Goal: Task Accomplishment & Management: Use online tool/utility

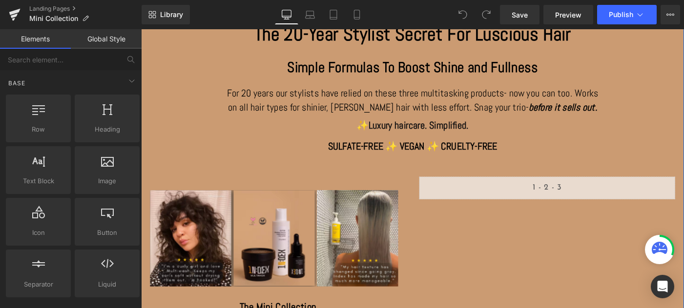
scroll to position [18, 0]
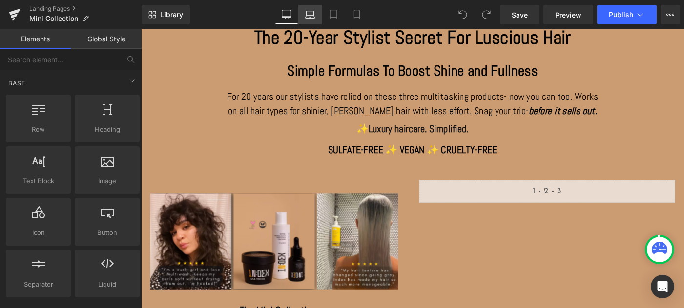
click at [313, 15] on icon at bounding box center [310, 15] width 10 height 10
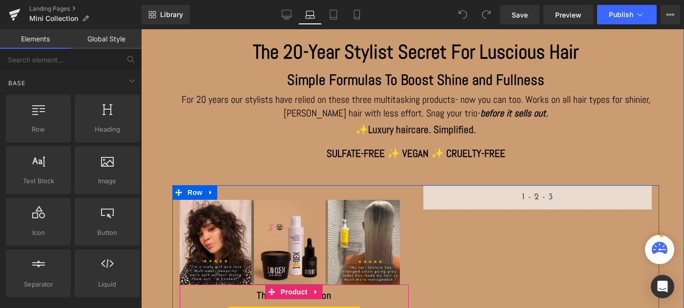
scroll to position [0, 0]
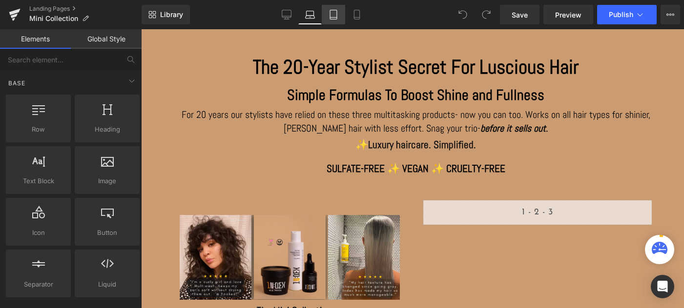
click at [340, 14] on link "Tablet" at bounding box center [333, 15] width 23 height 20
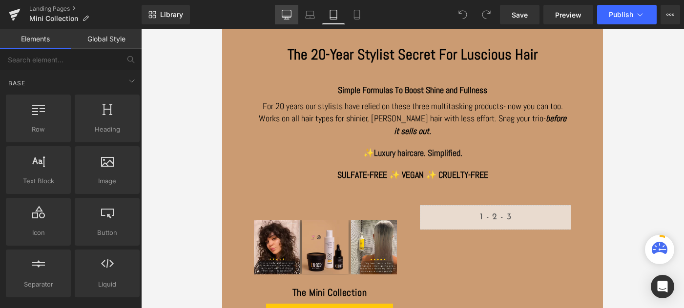
click at [290, 14] on icon at bounding box center [287, 15] width 10 height 10
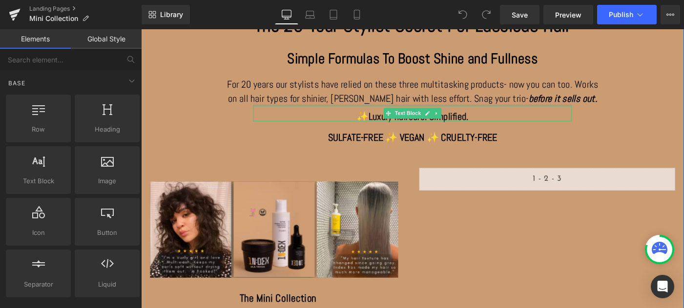
scroll to position [35, 0]
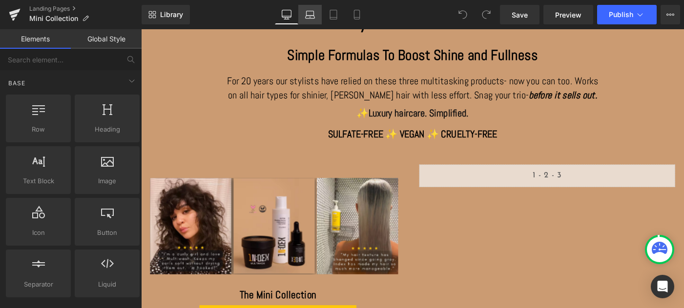
click at [309, 18] on icon at bounding box center [309, 17] width 9 height 3
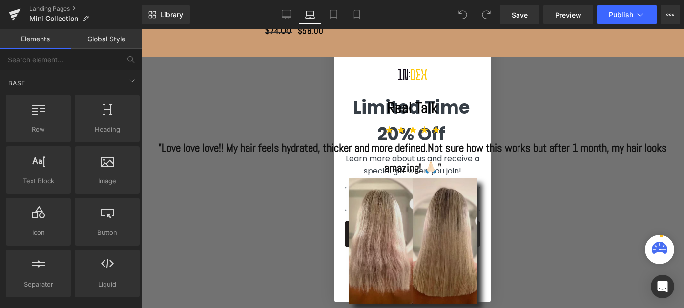
scroll to position [340, 0]
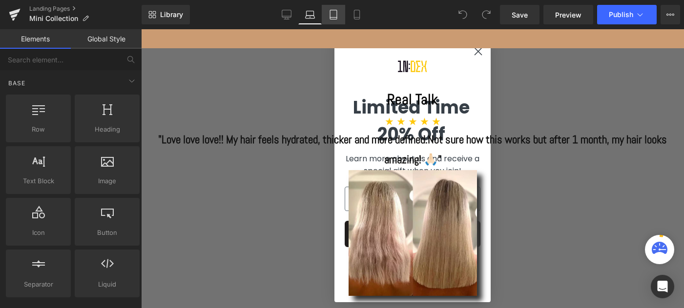
click at [332, 18] on icon at bounding box center [333, 18] width 7 height 0
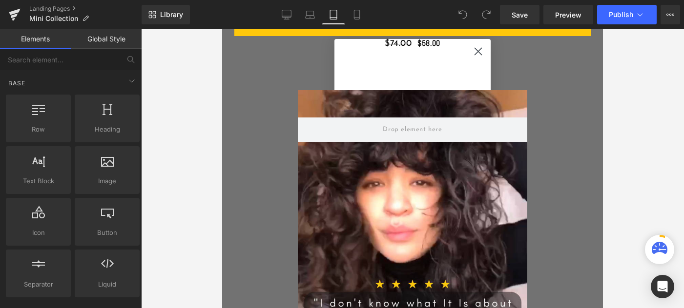
scroll to position [801, 0]
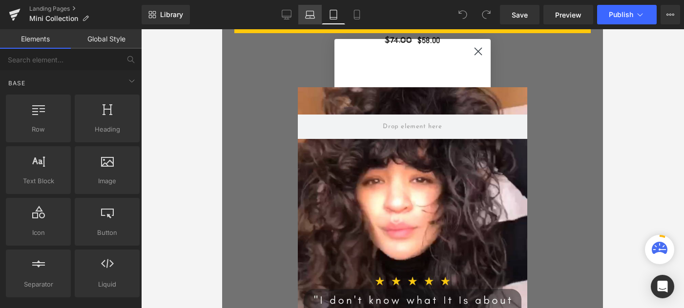
click at [313, 16] on icon at bounding box center [310, 15] width 10 height 10
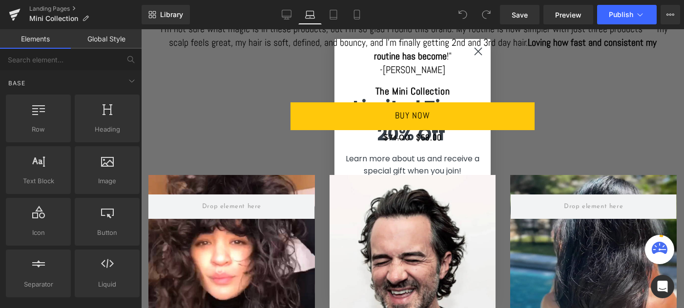
scroll to position [635, 0]
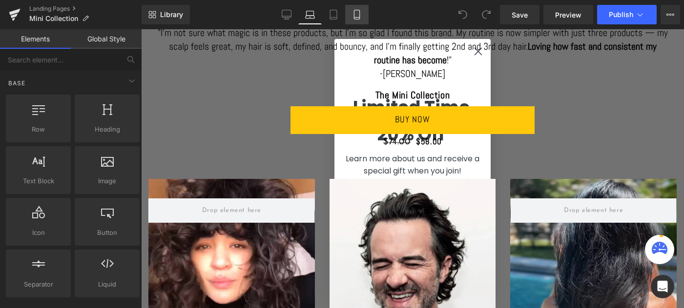
click at [359, 18] on icon at bounding box center [356, 18] width 5 height 0
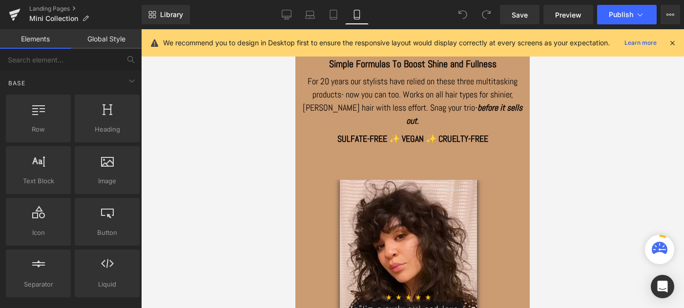
scroll to position [0, 0]
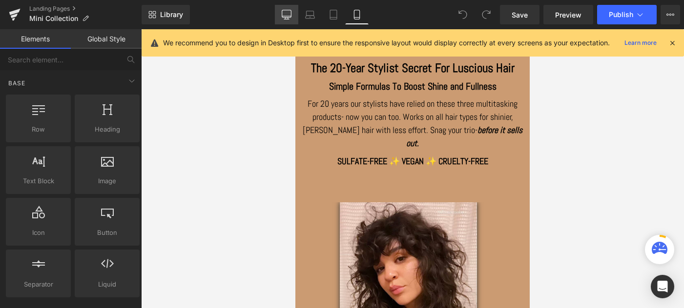
click at [287, 15] on icon at bounding box center [287, 15] width 10 height 10
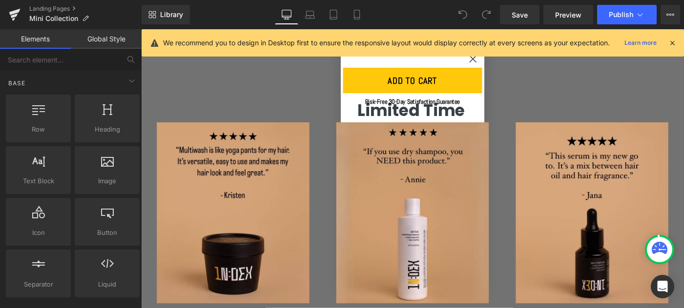
scroll to position [1228, 0]
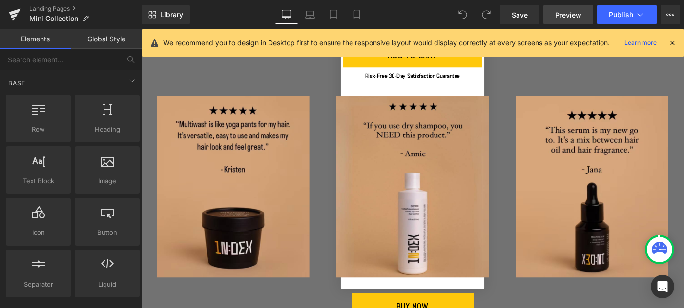
click at [571, 14] on span "Preview" at bounding box center [568, 15] width 26 height 10
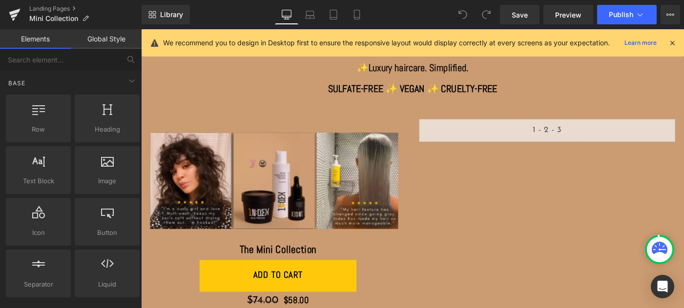
scroll to position [0, 0]
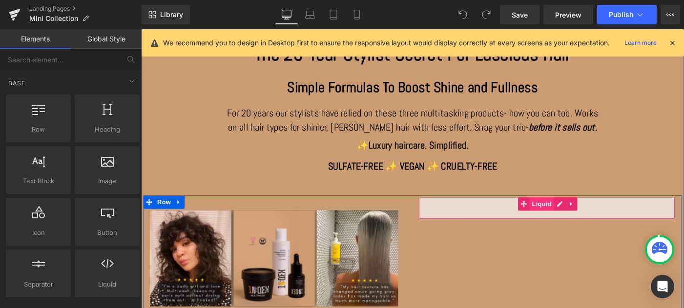
click at [576, 217] on span "Liquid" at bounding box center [577, 219] width 26 height 15
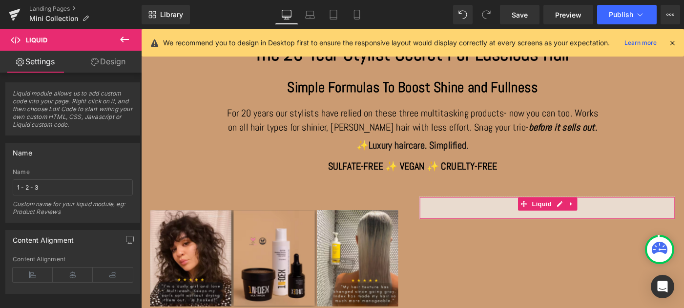
click at [109, 63] on link "Design" at bounding box center [108, 62] width 71 height 22
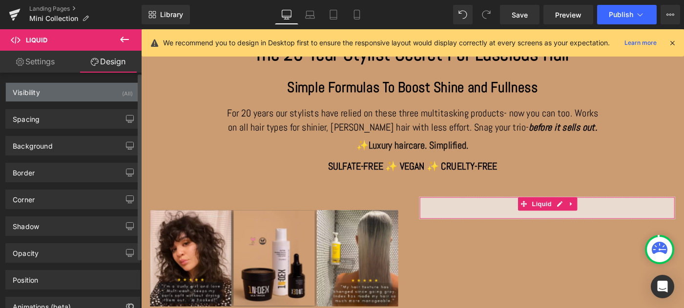
click at [68, 92] on div "Visibility (All)" at bounding box center [73, 92] width 134 height 19
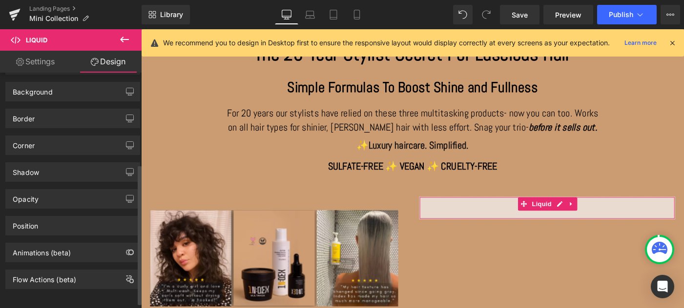
scroll to position [162, 0]
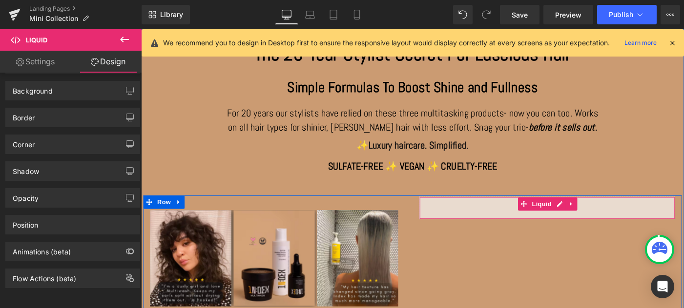
click at [518, 224] on div "Liquid" at bounding box center [583, 224] width 278 height 24
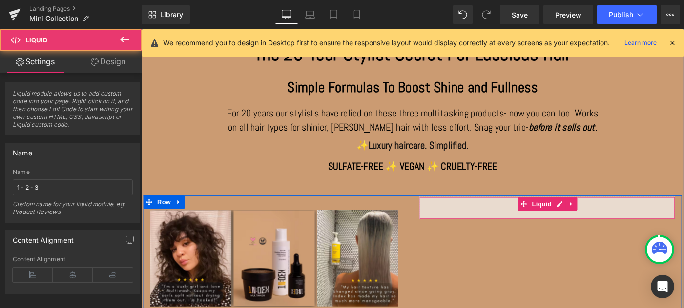
click at [518, 221] on div "Liquid" at bounding box center [583, 224] width 278 height 24
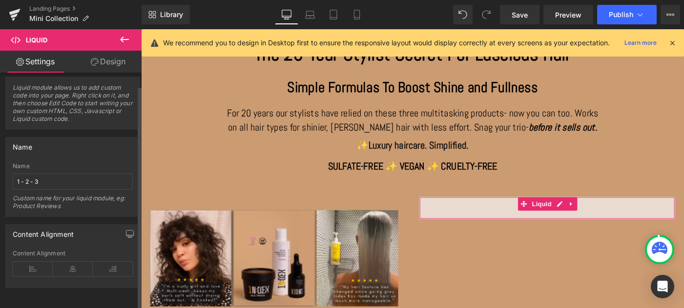
scroll to position [0, 0]
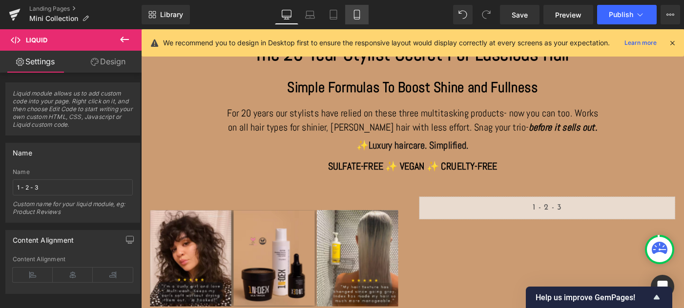
click at [358, 10] on icon at bounding box center [357, 15] width 10 height 10
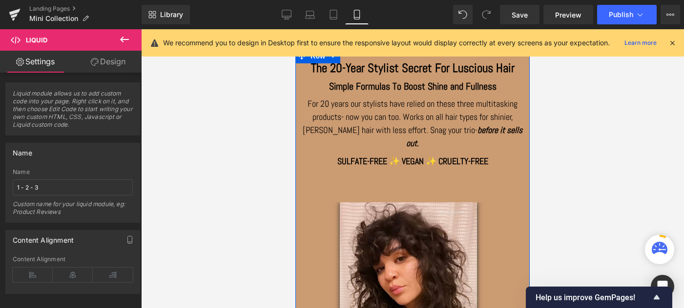
click at [374, 170] on div "The 20-Year Stylist Secret For Luscious Hair Heading Simple Formulas To Boost S…" at bounding box center [412, 273] width 234 height 428
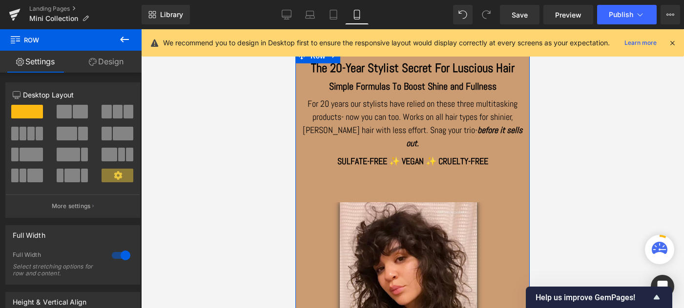
click at [430, 130] on span "Snag your trio-" at bounding box center [453, 129] width 47 height 11
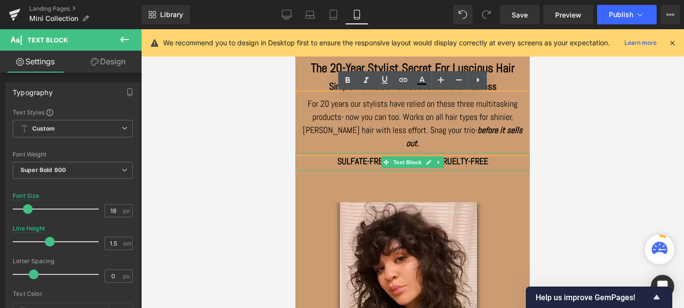
click at [460, 156] on span "SULFATE-FREE ✨ VEGAN ✨ CRUELTY-FREE" at bounding box center [412, 161] width 151 height 11
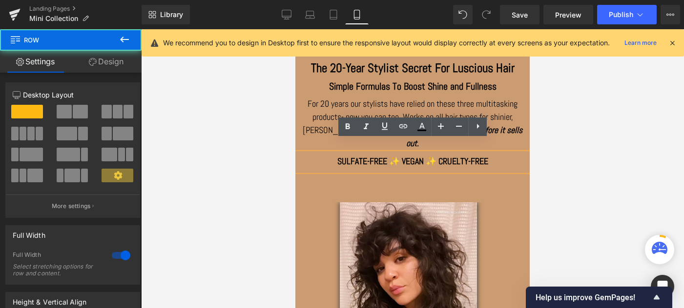
click at [436, 173] on div "The 20-Year Stylist Secret For Luscious Hair Heading Simple Formulas To Boost S…" at bounding box center [412, 273] width 234 height 428
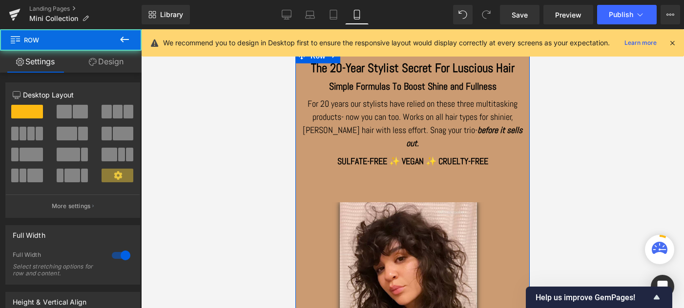
click at [436, 173] on div "The 20-Year Stylist Secret For Luscious Hair Heading Simple Formulas To Boost S…" at bounding box center [412, 273] width 234 height 428
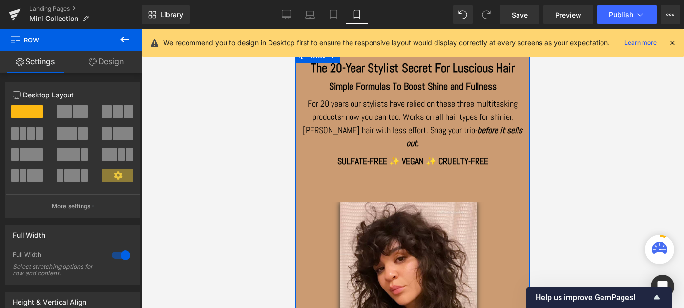
click at [446, 173] on div "The 20-Year Stylist Secret For Luscious Hair Heading Simple Formulas To Boost S…" at bounding box center [412, 273] width 234 height 428
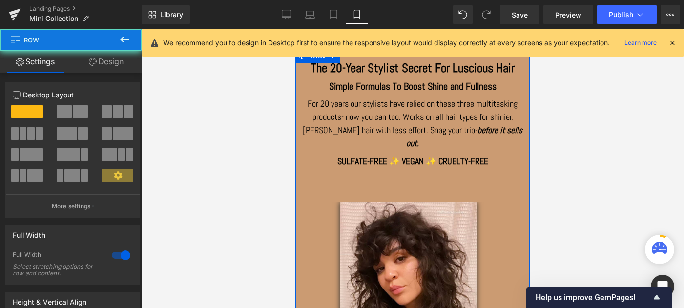
click at [446, 173] on div "The 20-Year Stylist Secret For Luscious Hair Heading Simple Formulas To Boost S…" at bounding box center [412, 273] width 234 height 428
click at [435, 169] on div "The 20-Year Stylist Secret For Luscious Hair Heading Simple Formulas To Boost S…" at bounding box center [412, 273] width 234 height 428
click at [356, 162] on div "The 20-Year Stylist Secret For Luscious Hair Heading Simple Formulas To Boost S…" at bounding box center [412, 273] width 234 height 428
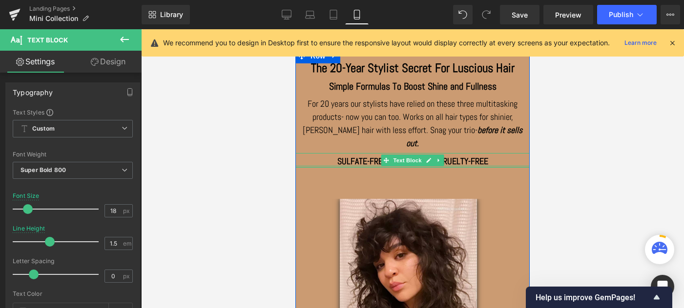
click at [364, 165] on div at bounding box center [412, 166] width 234 height 2
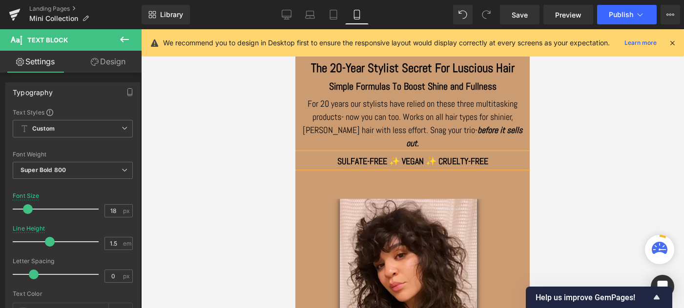
click at [364, 169] on div "The 20-Year Stylist Secret For Luscious Hair Heading Simple Formulas To Boost S…" at bounding box center [412, 271] width 234 height 425
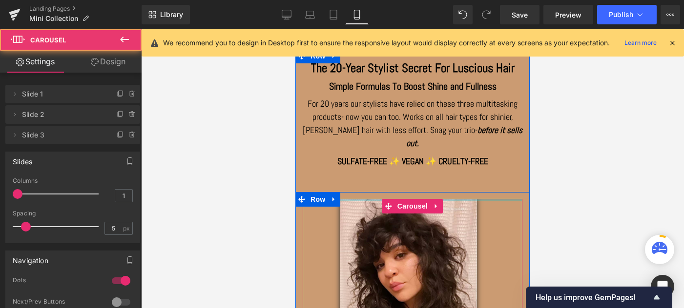
drag, startPoint x: 364, startPoint y: 186, endPoint x: 365, endPoint y: 180, distance: 5.9
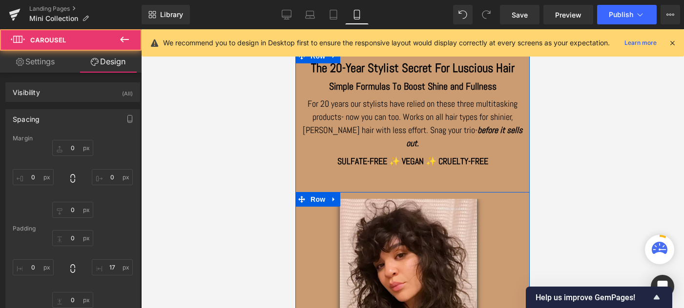
click at [365, 192] on div at bounding box center [412, 195] width 234 height 7
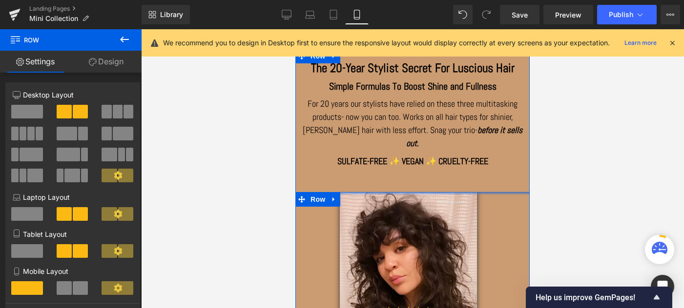
drag, startPoint x: 365, startPoint y: 182, endPoint x: 365, endPoint y: 166, distance: 16.1
click at [365, 166] on div "The 20-Year Stylist Secret For Luscious Hair Heading Simple Formulas To Boost S…" at bounding box center [412, 268] width 234 height 418
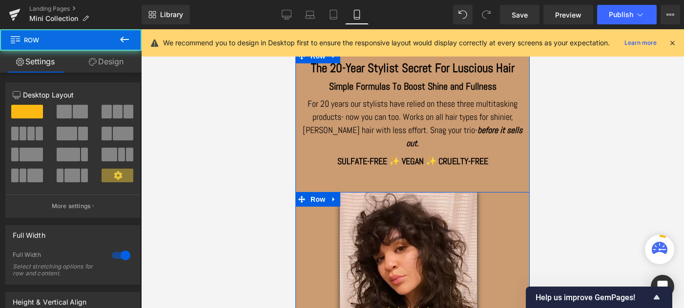
click at [394, 166] on div "The 20-Year Stylist Secret For Luscious Hair Heading Simple Formulas To Boost S…" at bounding box center [412, 268] width 234 height 418
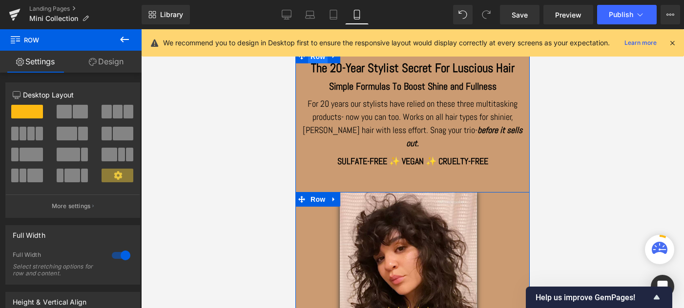
click at [311, 59] on span "Row" at bounding box center [318, 56] width 20 height 15
click at [110, 62] on link "Design" at bounding box center [106, 62] width 71 height 22
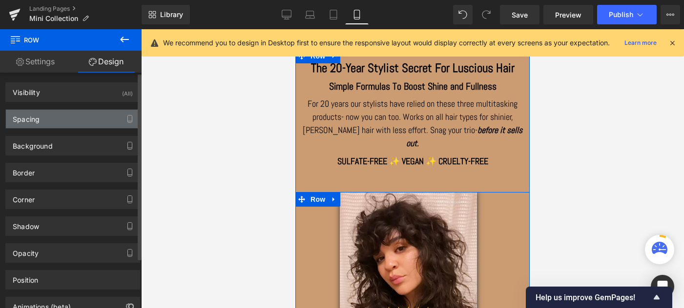
click at [58, 118] on div "Spacing" at bounding box center [73, 119] width 134 height 19
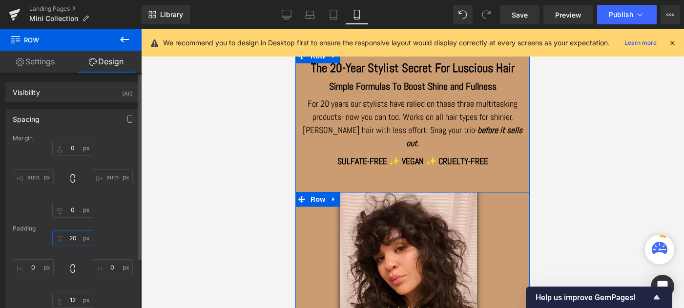
click at [68, 240] on input "20" at bounding box center [72, 238] width 41 height 16
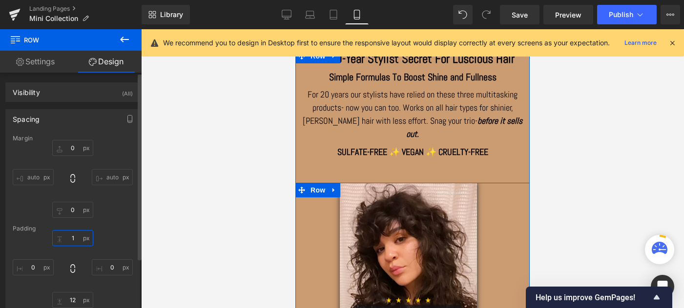
type input "12"
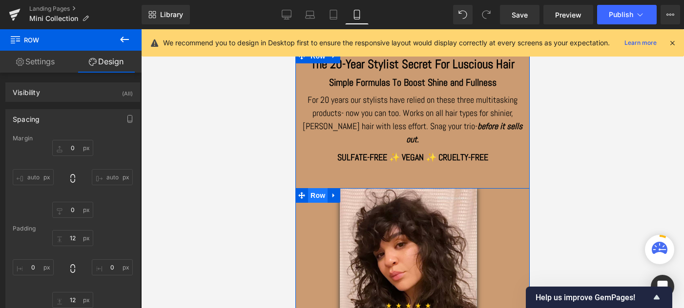
click at [320, 188] on span "Row" at bounding box center [318, 195] width 20 height 15
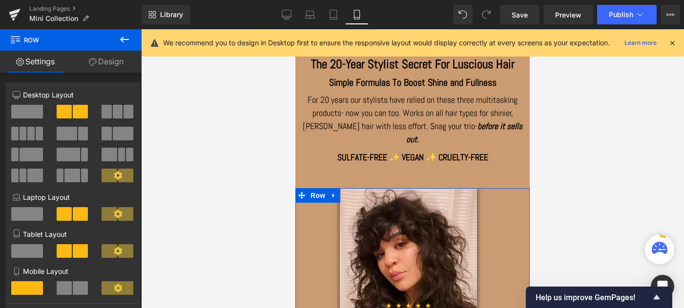
click at [107, 60] on link "Design" at bounding box center [106, 62] width 71 height 22
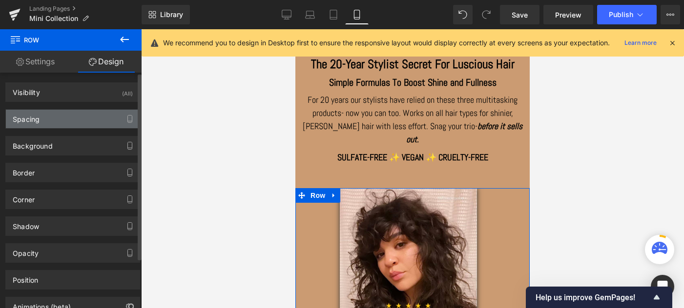
click at [45, 118] on div "Spacing" at bounding box center [73, 119] width 134 height 19
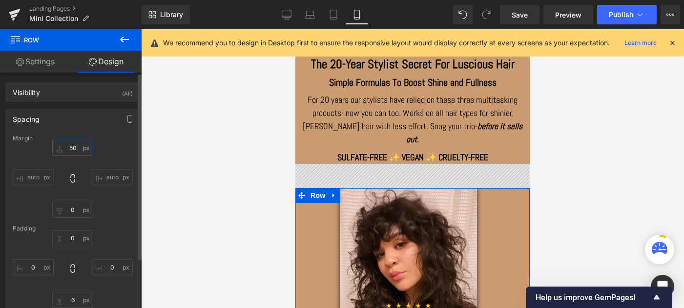
click at [72, 148] on input "50" at bounding box center [72, 148] width 41 height 16
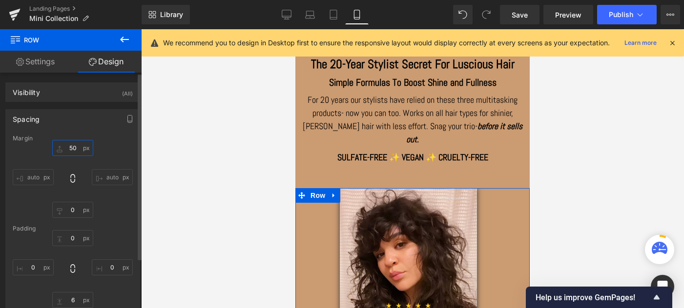
click at [72, 148] on input "50" at bounding box center [72, 148] width 41 height 16
click at [70, 148] on input "50" at bounding box center [72, 148] width 41 height 16
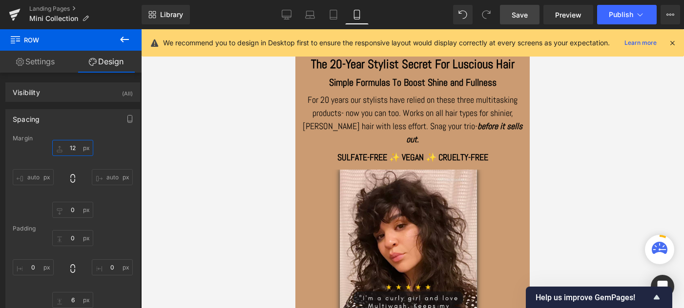
type input "12"
click at [526, 14] on span "Save" at bounding box center [519, 15] width 16 height 10
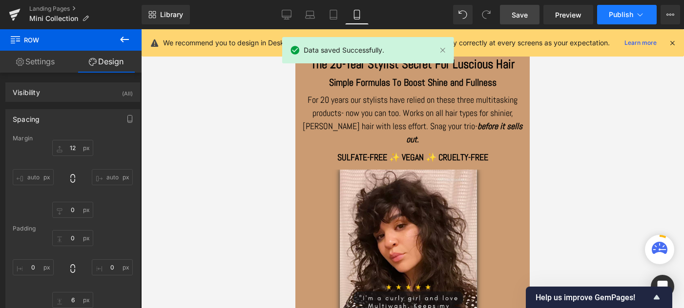
click at [620, 13] on span "Publish" at bounding box center [620, 15] width 24 height 8
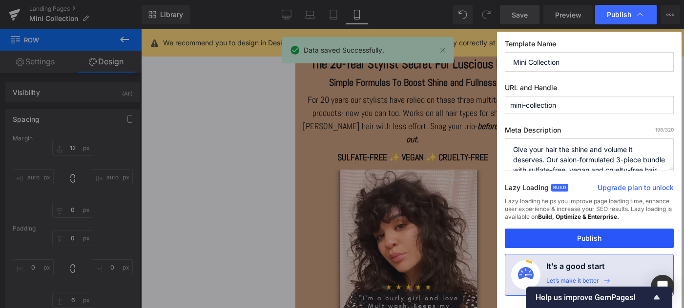
click at [557, 236] on button "Publish" at bounding box center [589, 239] width 169 height 20
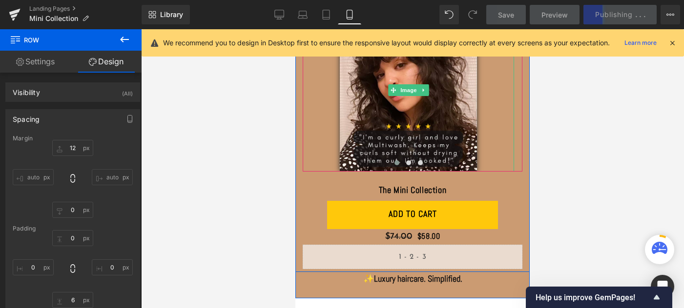
scroll to position [162, 0]
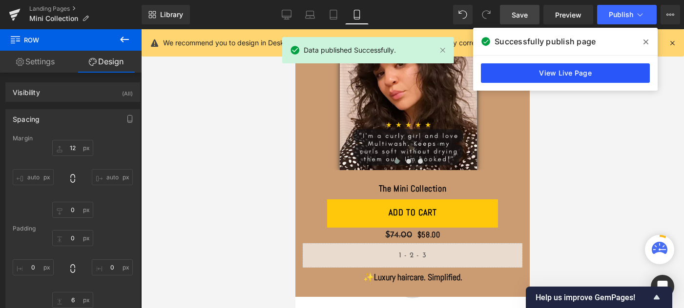
click at [574, 69] on link "View Live Page" at bounding box center [565, 73] width 169 height 20
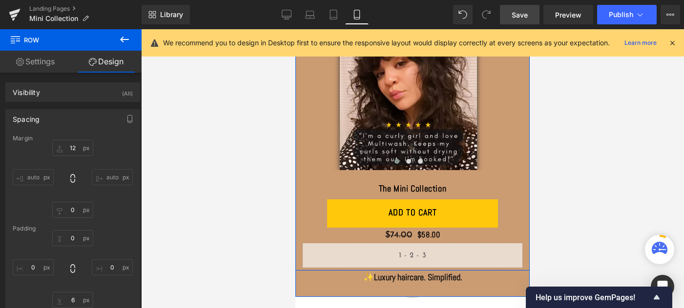
click at [526, 243] on div "Liquid" at bounding box center [412, 255] width 234 height 24
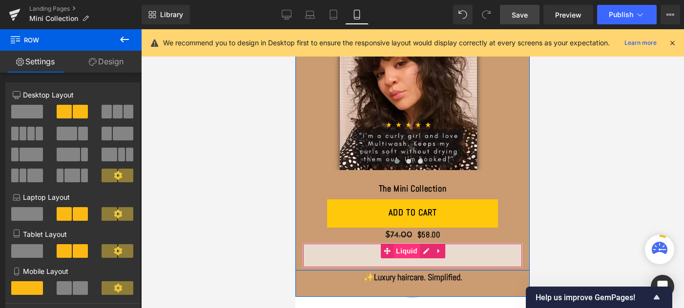
click at [405, 244] on span "Liquid" at bounding box center [406, 251] width 26 height 15
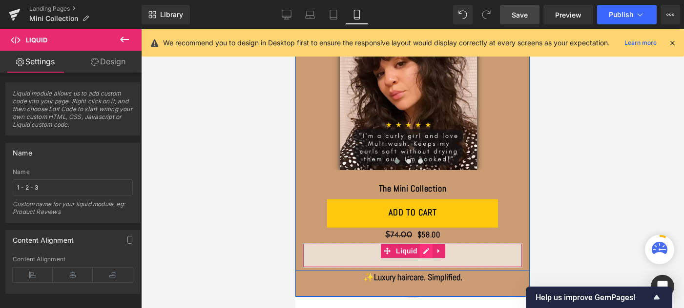
click at [423, 243] on div "Liquid" at bounding box center [413, 255] width 220 height 24
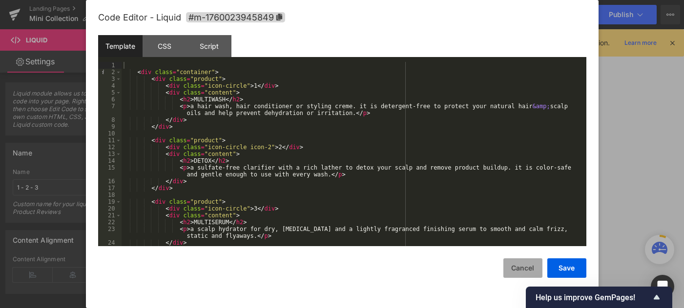
click at [520, 268] on button "Cancel" at bounding box center [522, 269] width 39 height 20
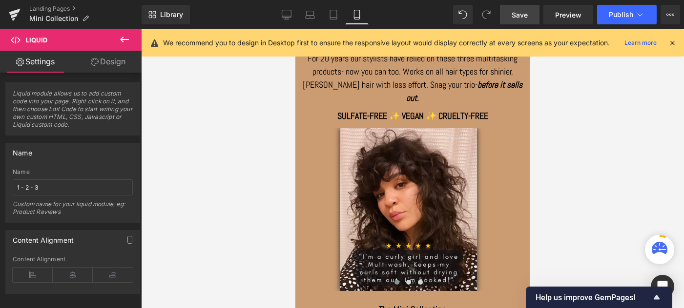
scroll to position [0, 0]
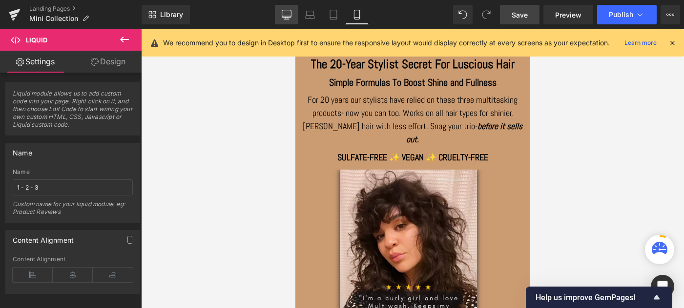
click at [287, 14] on icon at bounding box center [287, 15] width 10 height 10
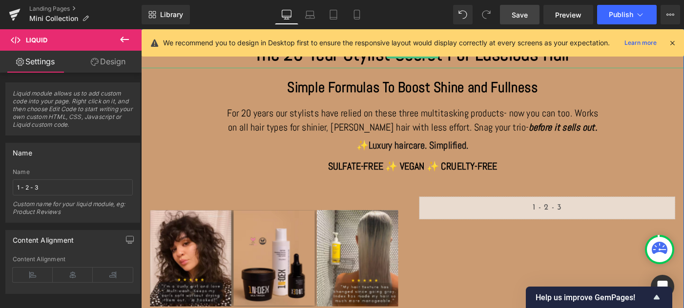
click at [384, 62] on strong "The 20-Year Stylist Secret For Luscious Hair" at bounding box center [436, 56] width 344 height 26
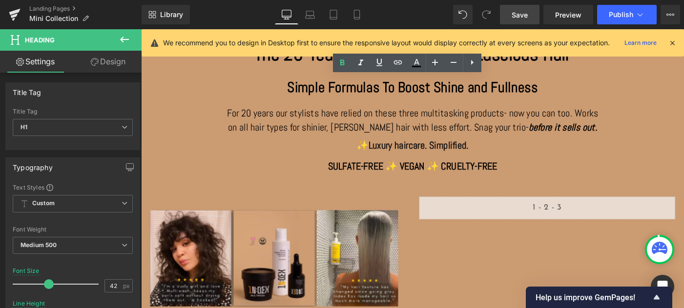
click at [671, 42] on icon at bounding box center [672, 43] width 9 height 9
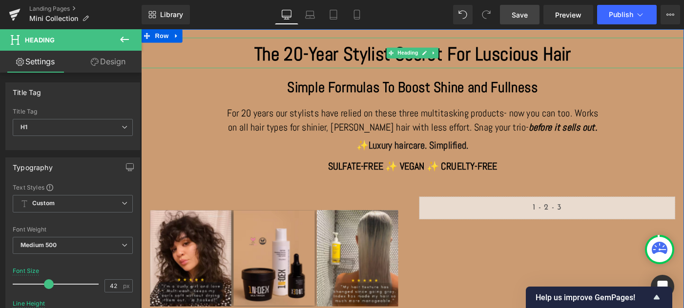
click at [381, 56] on strong "The 20-Year Stylist Secret For Luscious Hair" at bounding box center [436, 56] width 344 height 26
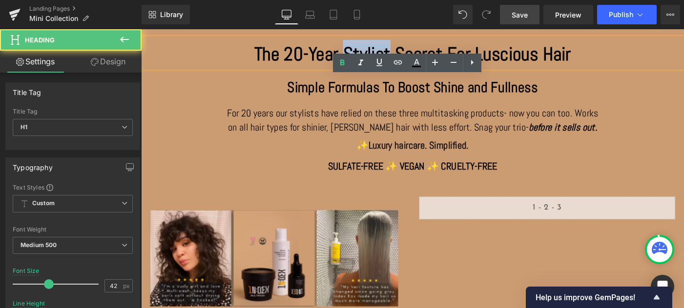
click at [381, 56] on strong "The 20-Year Stylist Secret For Luscious Hair" at bounding box center [436, 56] width 344 height 26
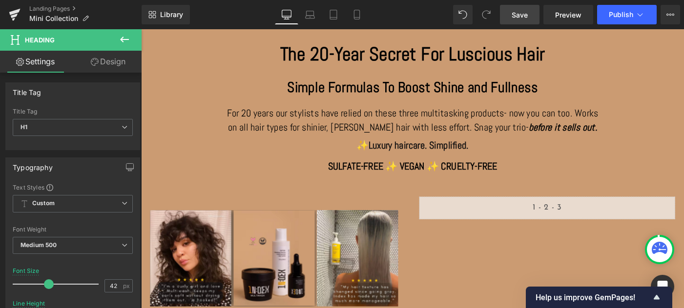
click at [524, 13] on span "Save" at bounding box center [519, 15] width 16 height 10
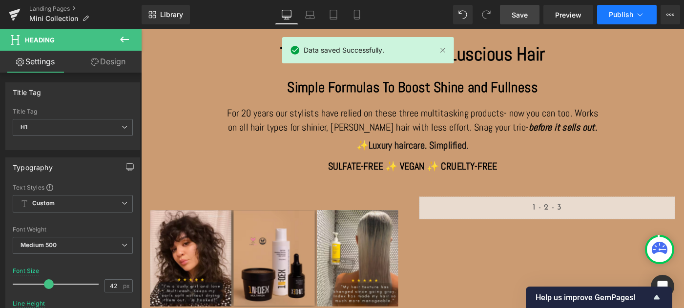
click at [620, 16] on span "Publish" at bounding box center [620, 15] width 24 height 8
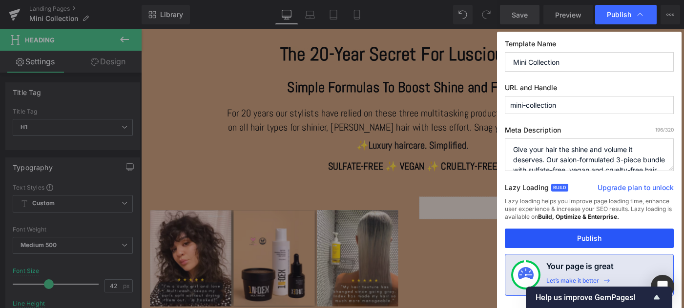
click at [564, 240] on button "Publish" at bounding box center [589, 239] width 169 height 20
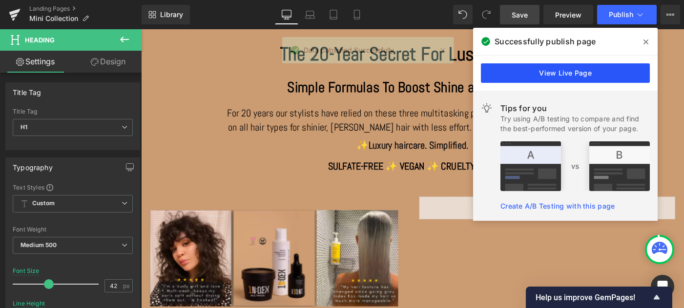
click at [568, 75] on link "View Live Page" at bounding box center [565, 73] width 169 height 20
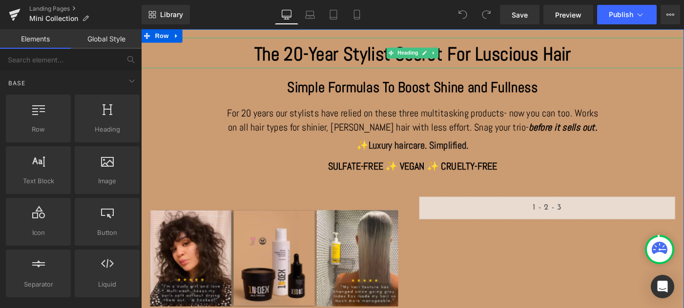
click at [384, 56] on strong "The 20-Year Stylist Secret For Luscious Hair" at bounding box center [436, 56] width 344 height 26
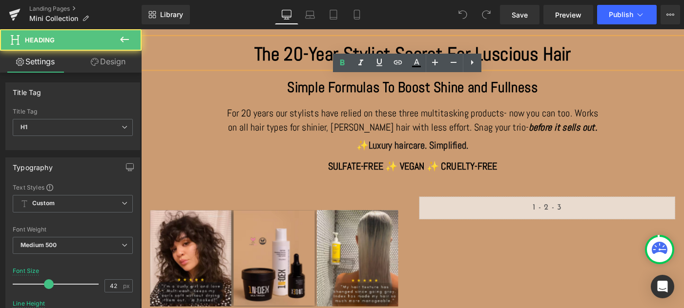
click at [364, 54] on link at bounding box center [360, 63] width 19 height 19
click at [383, 52] on strong "The 20-Year Stylist Secret For Luscious Hair" at bounding box center [436, 56] width 344 height 26
click at [384, 51] on strong "The 20-Year Stylist Secret For Luscious Hair" at bounding box center [436, 56] width 344 height 26
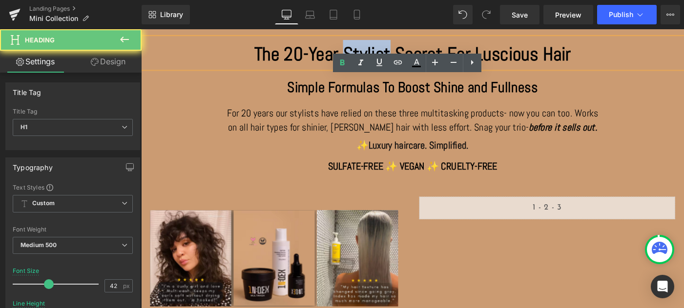
click at [384, 51] on strong "The 20-Year Stylist Secret For Luscious Hair" at bounding box center [436, 56] width 344 height 26
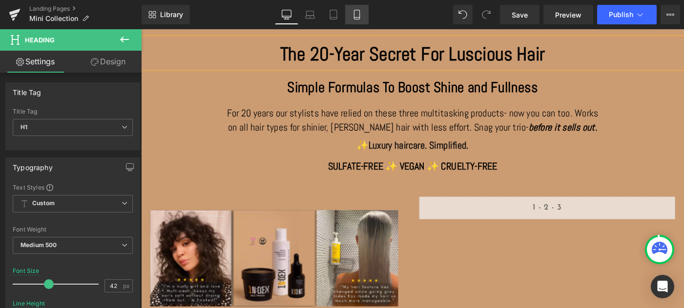
click at [358, 13] on icon at bounding box center [357, 15] width 10 height 10
type input "25"
type input "1.2"
type input "100"
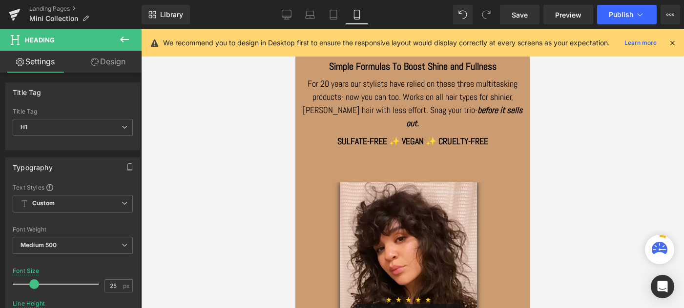
click at [673, 40] on icon at bounding box center [672, 43] width 9 height 9
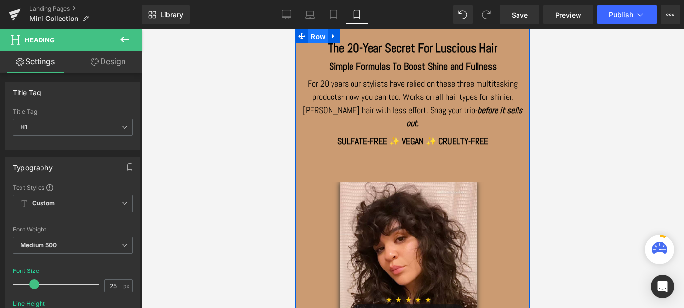
click at [312, 35] on span "Row" at bounding box center [318, 36] width 20 height 15
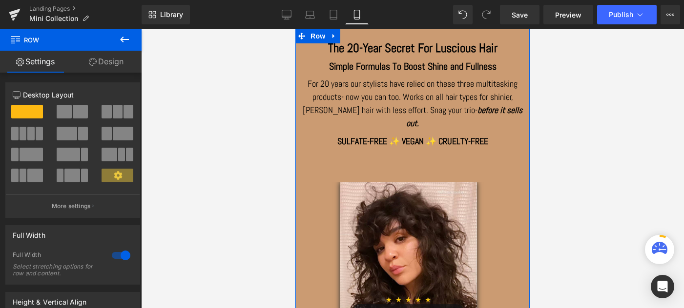
click at [107, 60] on link "Design" at bounding box center [106, 62] width 71 height 22
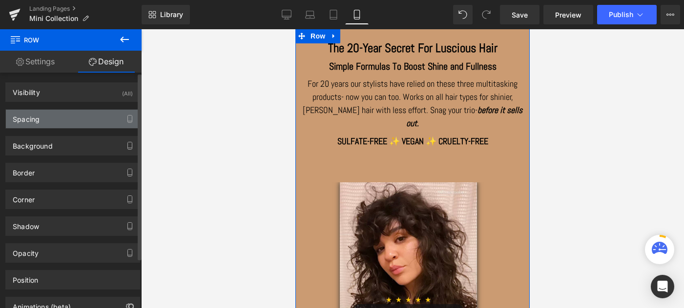
click at [56, 120] on div "Spacing" at bounding box center [73, 119] width 134 height 19
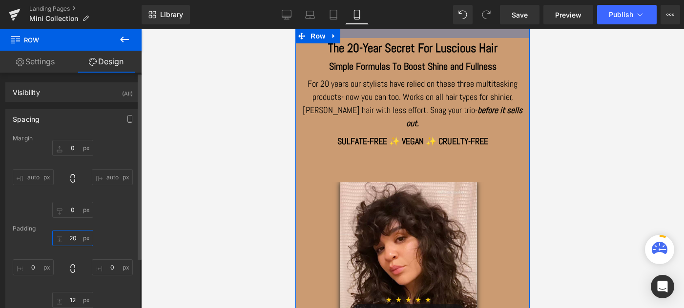
click at [69, 238] on input "20" at bounding box center [72, 238] width 41 height 16
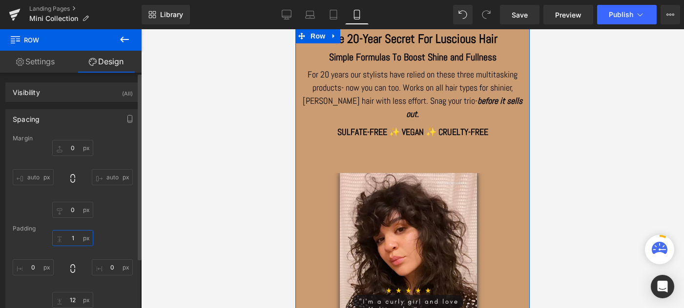
type input "12"
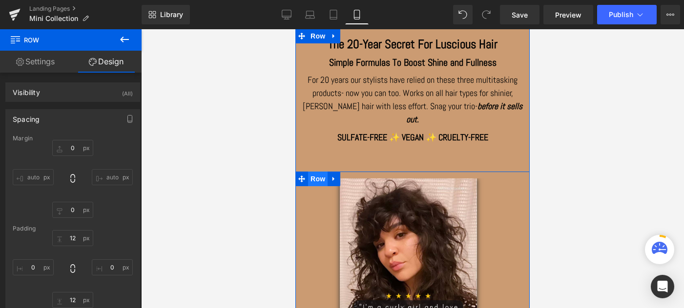
click at [315, 172] on span "Row" at bounding box center [318, 179] width 20 height 15
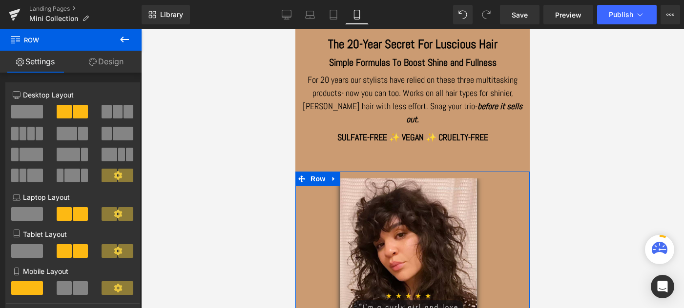
click at [106, 60] on link "Design" at bounding box center [106, 62] width 71 height 22
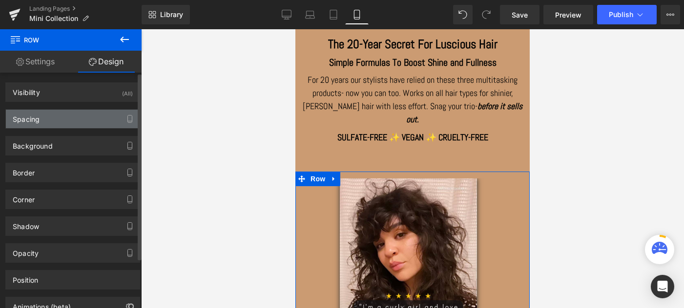
click at [44, 121] on div "Spacing" at bounding box center [73, 119] width 134 height 19
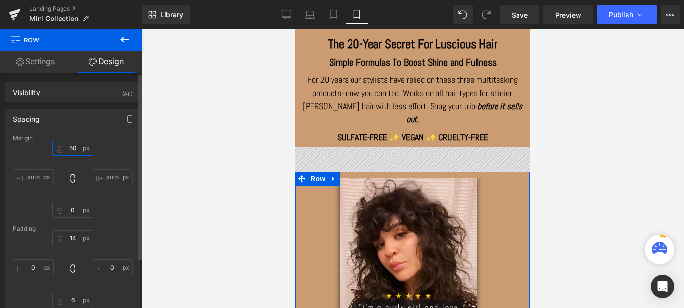
click at [71, 148] on input "50" at bounding box center [72, 148] width 41 height 16
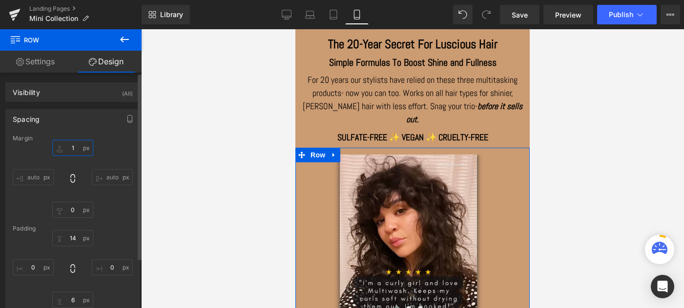
type input "10"
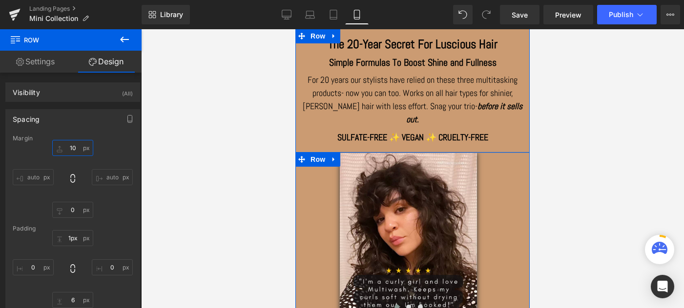
type input "0px"
drag, startPoint x: 390, startPoint y: 144, endPoint x: 390, endPoint y: 136, distance: 8.3
click at [390, 136] on div "The 20-Year Secret For Luscious Hair Heading Simple Formulas To Boost Shine and…" at bounding box center [412, 236] width 234 height 402
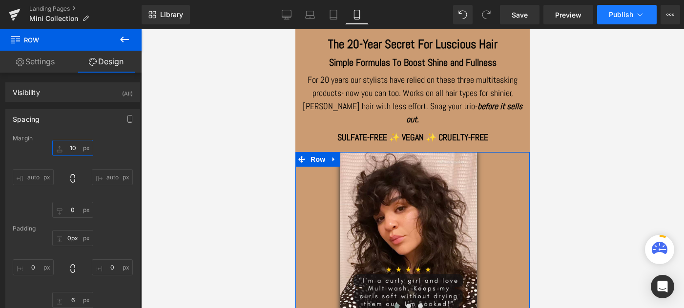
type input "10"
click at [613, 15] on span "Publish" at bounding box center [620, 15] width 24 height 8
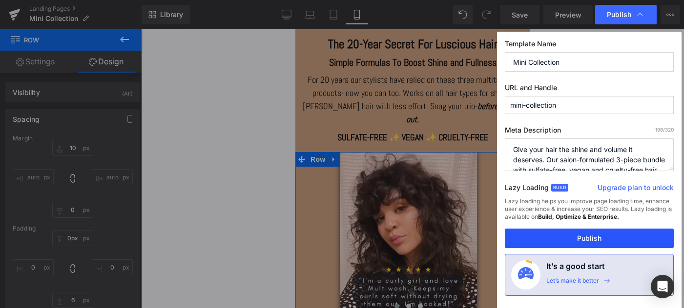
click at [584, 242] on button "Publish" at bounding box center [589, 239] width 169 height 20
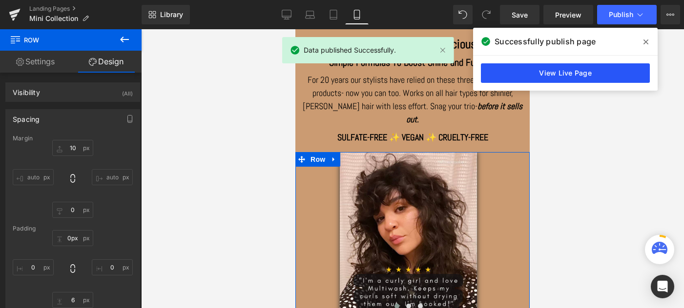
click at [573, 71] on link "View Live Page" at bounding box center [565, 73] width 169 height 20
